Goal: Find contact information

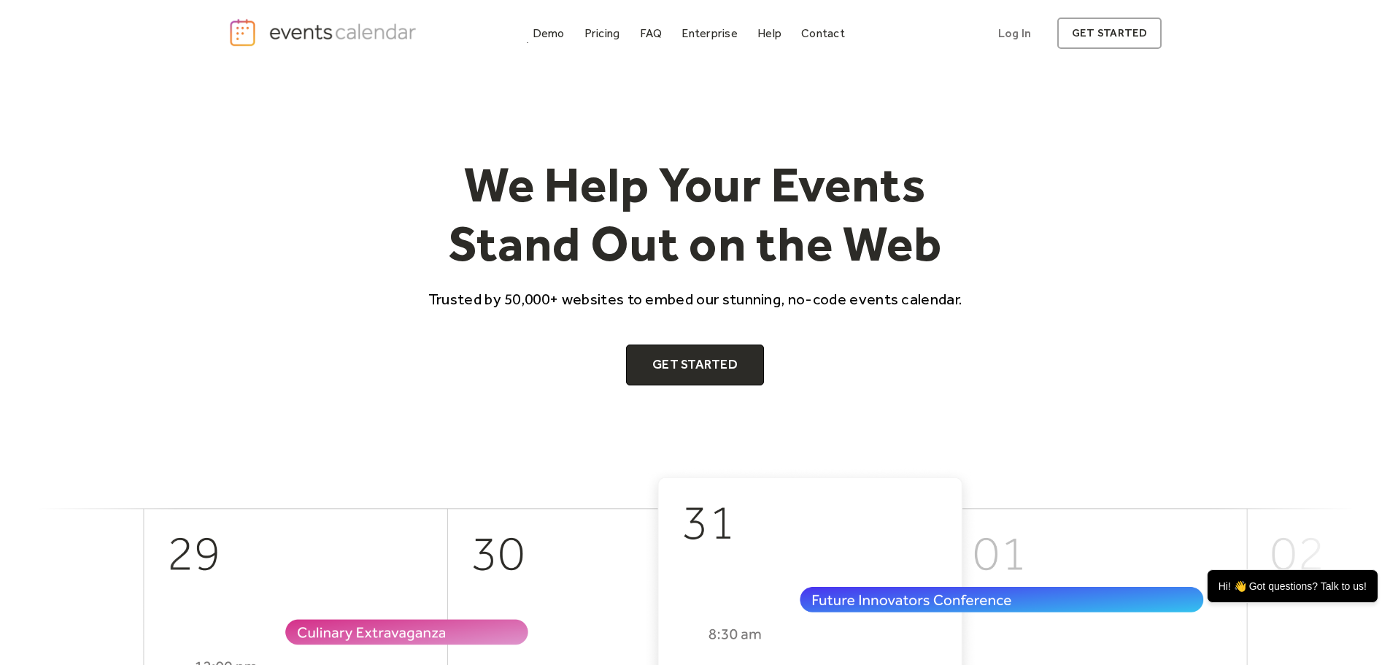
click at [320, 37] on img "home" at bounding box center [324, 33] width 193 height 30
click at [588, 34] on div "Pricing" at bounding box center [602, 33] width 36 height 8
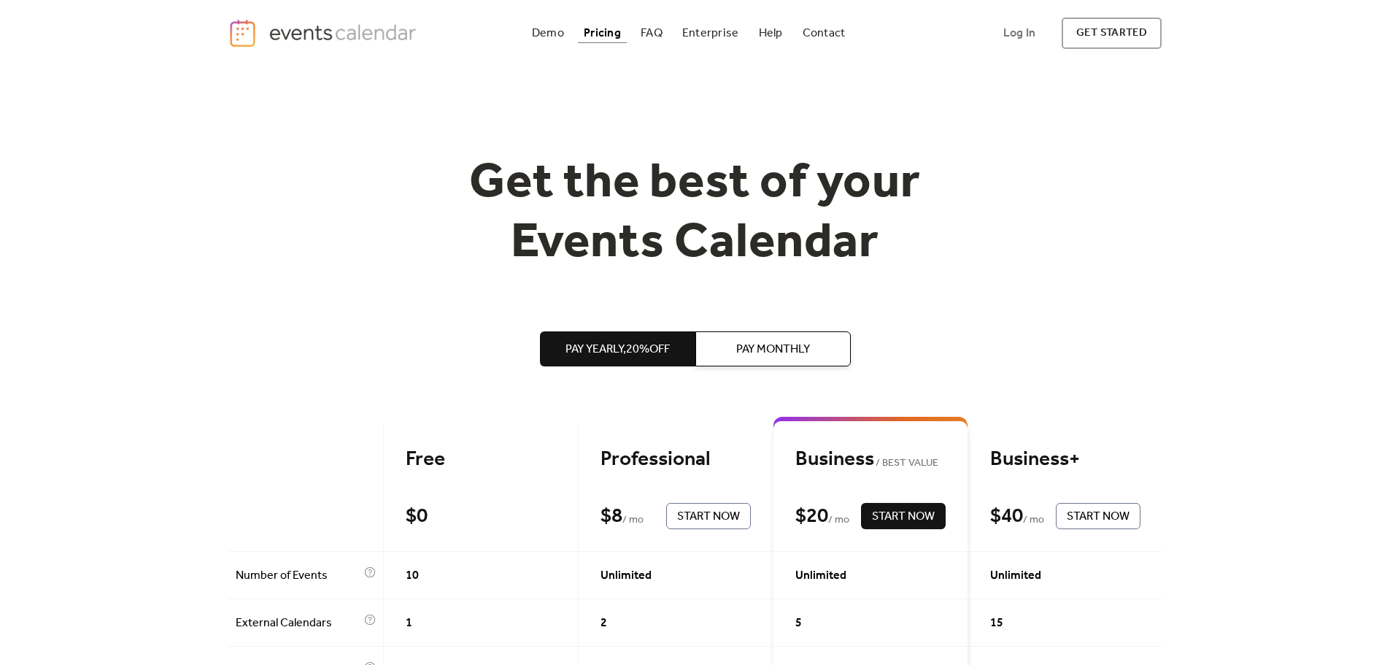
click at [842, 22] on div "Demo Pricing FAQ Enterprise Help Contact Log In Get Started Log In get started" at bounding box center [695, 33] width 934 height 31
click at [824, 36] on div "Contact" at bounding box center [824, 33] width 43 height 8
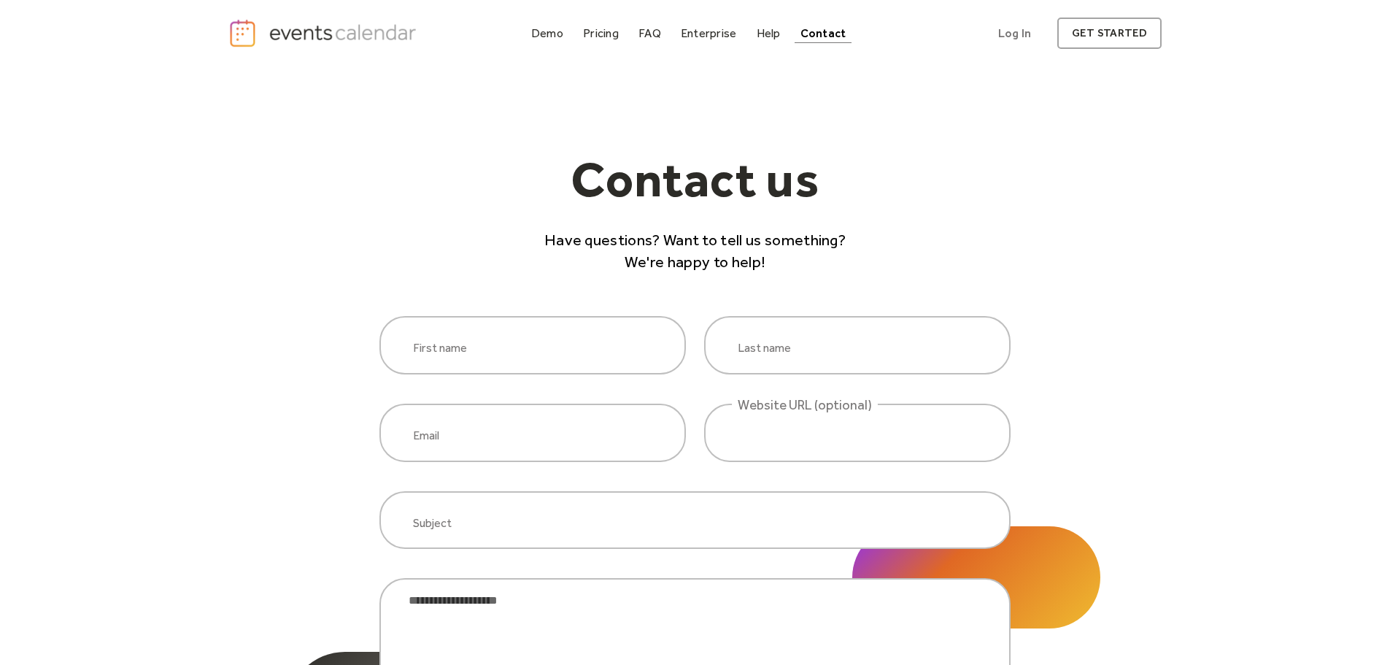
scroll to position [767, 0]
